Goal: Navigation & Orientation: Find specific page/section

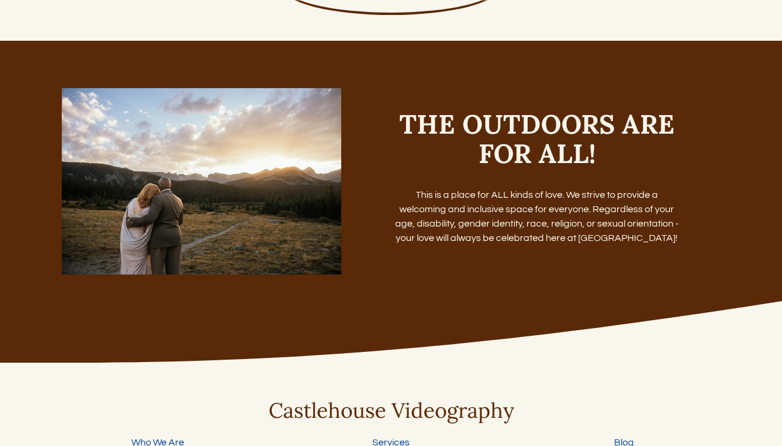
scroll to position [4288, 0]
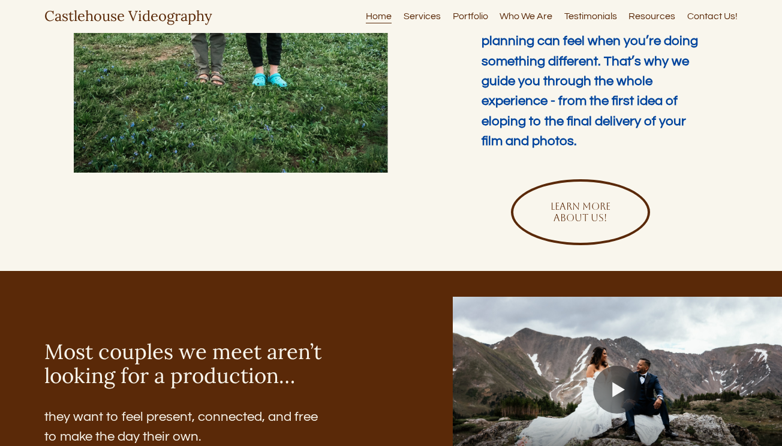
scroll to position [82, 0]
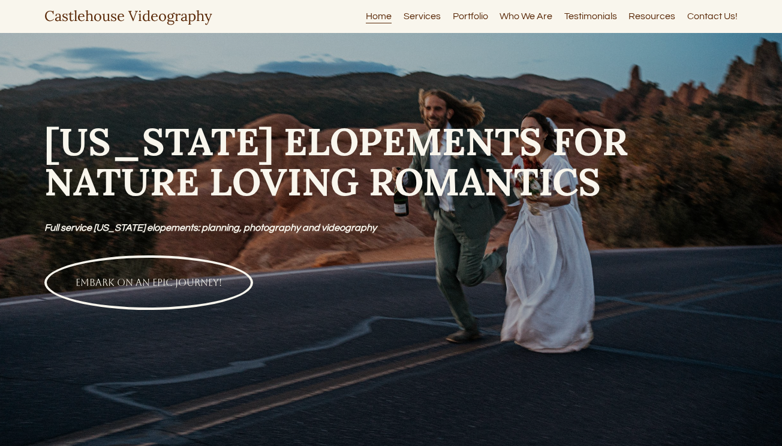
click at [158, 281] on link "EMBARK ON AN EPIC JOURNEY!" at bounding box center [148, 282] width 209 height 55
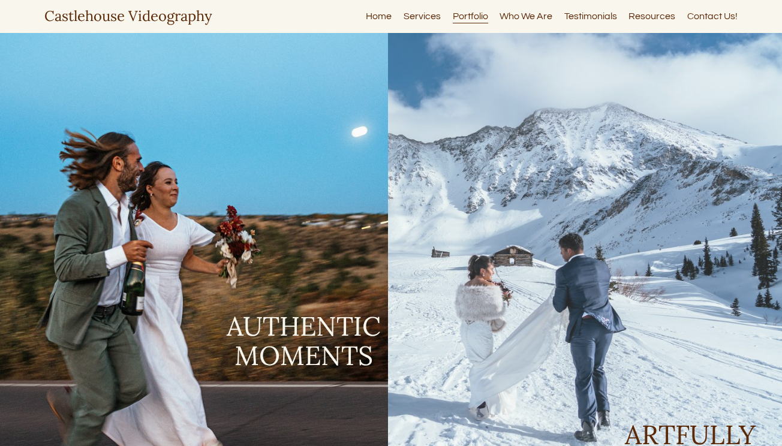
drag, startPoint x: 48, startPoint y: 11, endPoint x: 94, endPoint y: 11, distance: 46.2
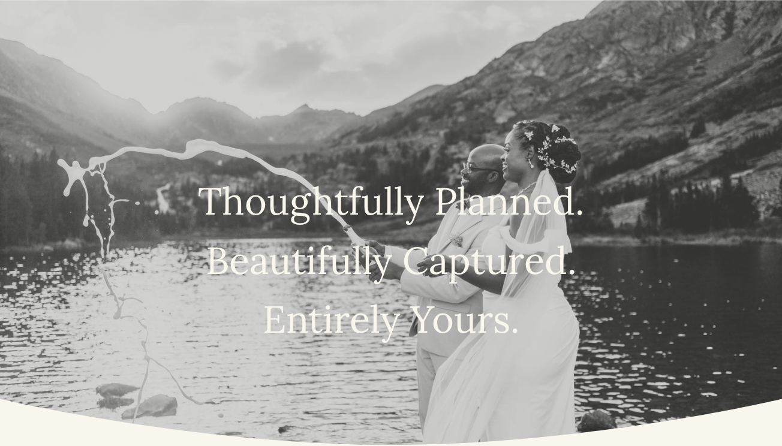
scroll to position [12, 0]
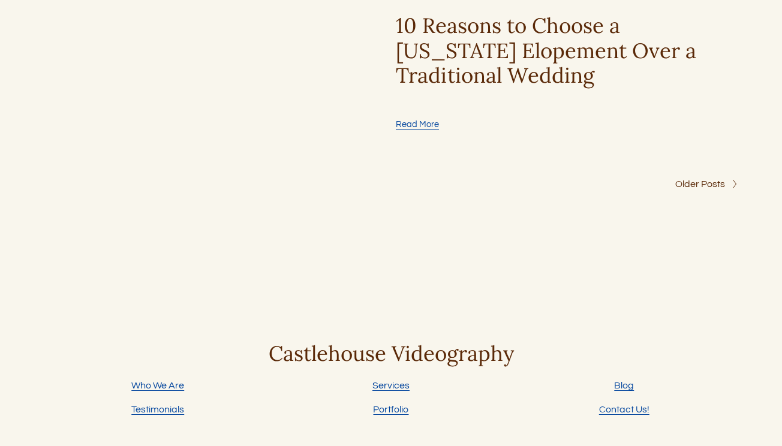
scroll to position [4440, 0]
click at [730, 181] on div at bounding box center [731, 185] width 13 height 10
